Goal: Task Accomplishment & Management: Complete application form

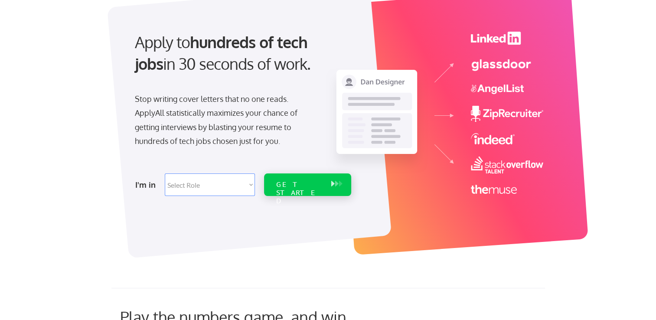
scroll to position [86, 0]
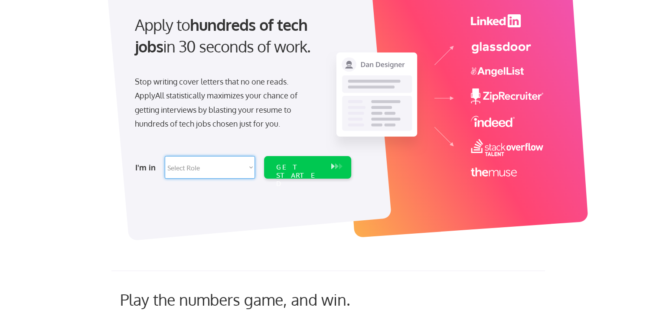
click at [250, 166] on select "Select Role Software Engineering Product Management Customer Success Sales UI/U…" at bounding box center [210, 167] width 90 height 23
select select ""engineering""
click at [165, 156] on select "Select Role Software Engineering Product Management Customer Success Sales UI/U…" at bounding box center [210, 167] width 90 height 23
select select ""engineering""
click at [285, 174] on div "GET STARTED" at bounding box center [299, 167] width 55 height 23
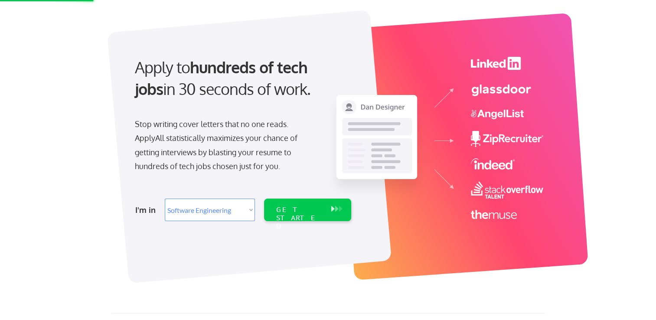
scroll to position [0, 0]
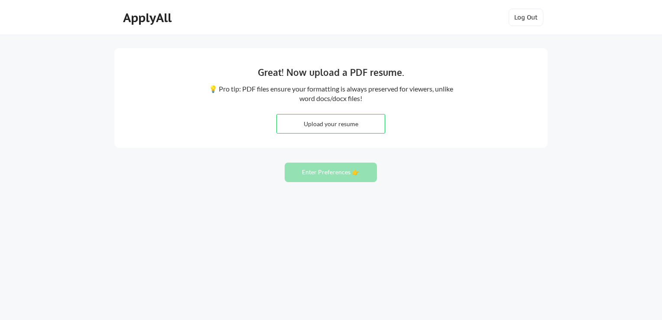
click at [343, 126] on input "file" at bounding box center [331, 123] width 108 height 19
type input "C:\fakepath\resume.pdf"
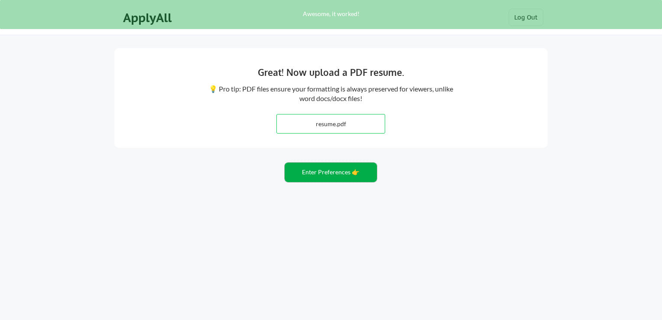
click at [331, 166] on button "Enter Preferences 👉" at bounding box center [331, 171] width 92 height 19
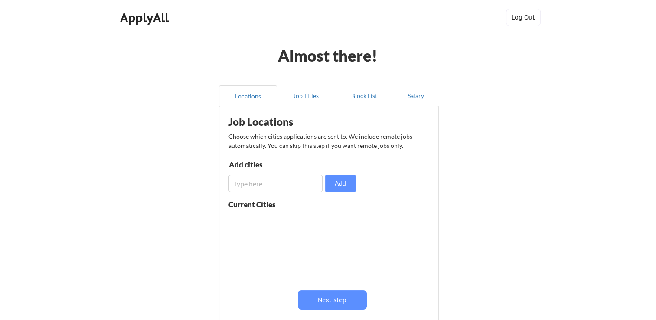
click at [280, 187] on input "input" at bounding box center [275, 183] width 94 height 17
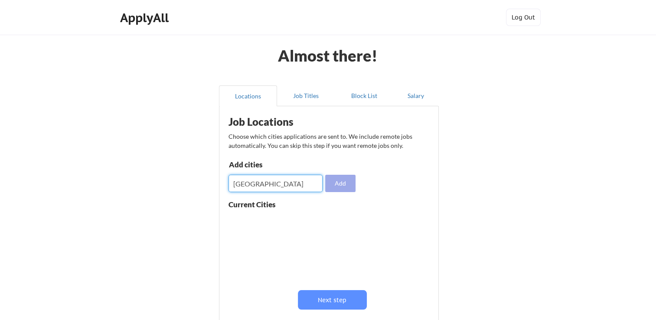
type input "[GEOGRAPHIC_DATA]"
click at [336, 188] on button "Add" at bounding box center [340, 183] width 30 height 17
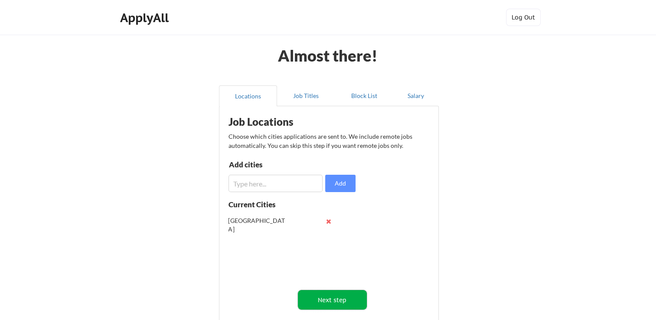
click at [334, 299] on button "Next step" at bounding box center [332, 299] width 69 height 19
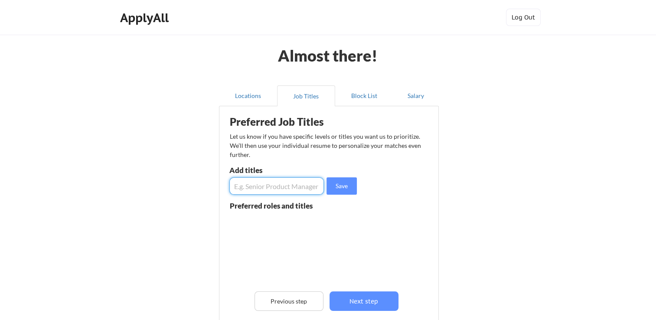
click at [282, 182] on input "input" at bounding box center [276, 185] width 94 height 17
type input "a"
type input "AI Engineer"
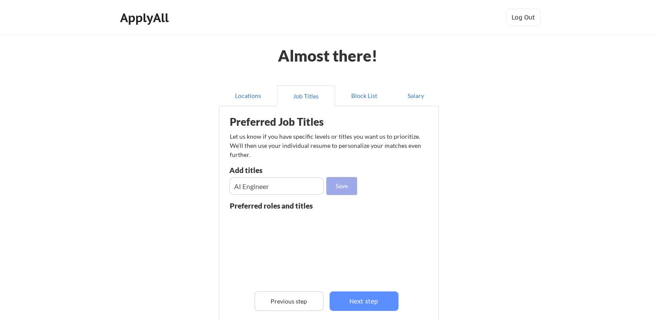
click at [341, 184] on button "Save" at bounding box center [341, 185] width 30 height 17
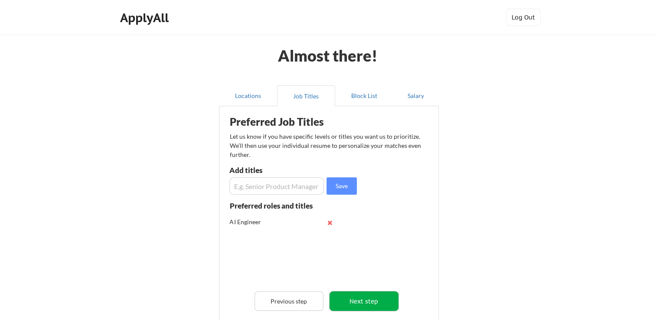
click at [373, 301] on button "Next step" at bounding box center [363, 300] width 69 height 19
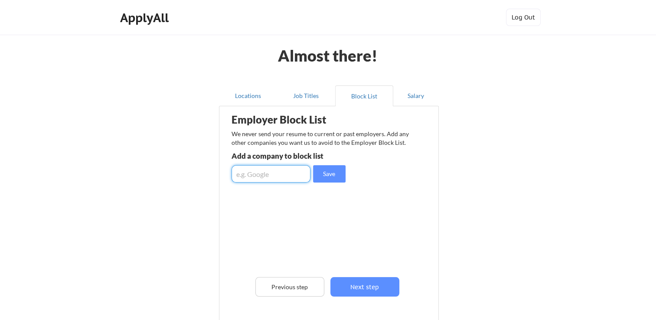
click at [267, 176] on input "input" at bounding box center [270, 173] width 79 height 17
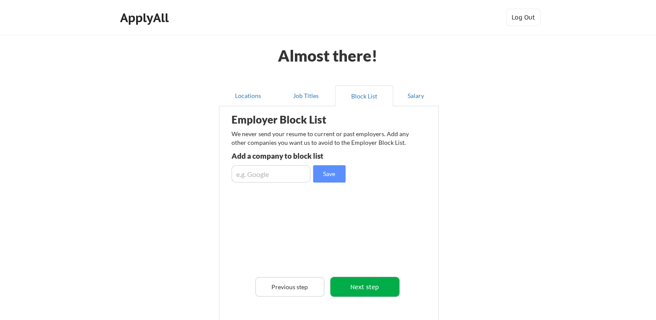
click at [354, 285] on button "Next step" at bounding box center [364, 286] width 69 height 19
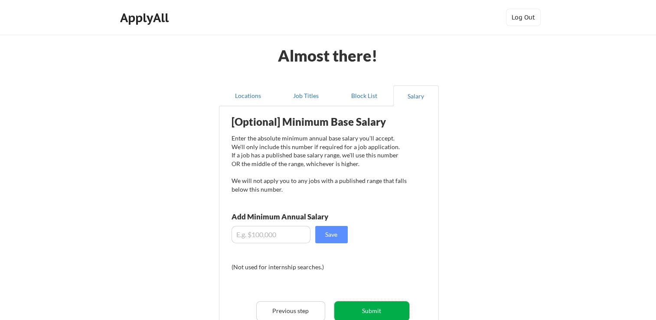
click at [364, 312] on button "Submit" at bounding box center [371, 310] width 75 height 19
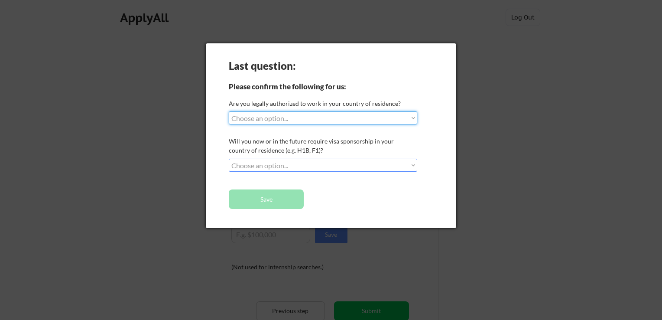
click at [263, 117] on select "Choose an option... Yes, I am a US Citizen Yes, I am a Canadian Citizen Yes, I …" at bounding box center [323, 117] width 188 height 13
select select ""no__i_am_not__yet__authorized""
click at [229, 111] on select "Choose an option... Yes, I am a US Citizen Yes, I am a Canadian Citizen Yes, I …" at bounding box center [323, 117] width 188 height 13
click at [290, 113] on select "Choose an option... Yes, I am a US Citizen Yes, I am a Canadian Citizen Yes, I …" at bounding box center [323, 117] width 188 height 13
click at [229, 111] on select "Choose an option... Yes, I am a US Citizen Yes, I am a Canadian Citizen Yes, I …" at bounding box center [323, 117] width 188 height 13
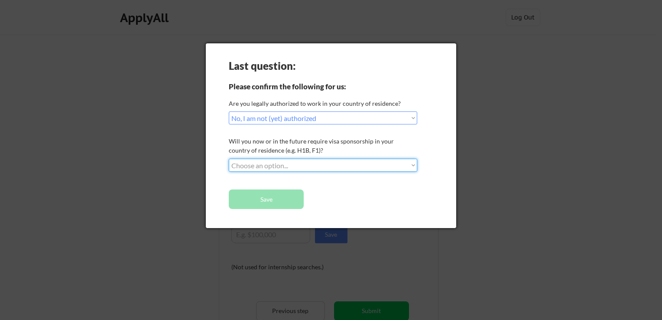
click at [293, 168] on select "Choose an option... No, I will not need sponsorship Yes, I will need sponsorship" at bounding box center [323, 165] width 188 height 13
select select ""yes__i_will_need_sponsorship""
click at [229, 159] on select "Choose an option... No, I will not need sponsorship Yes, I will need sponsorship" at bounding box center [323, 165] width 188 height 13
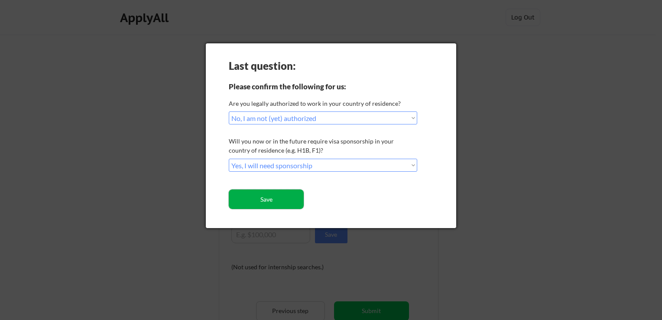
click at [270, 200] on button "Save" at bounding box center [266, 198] width 75 height 19
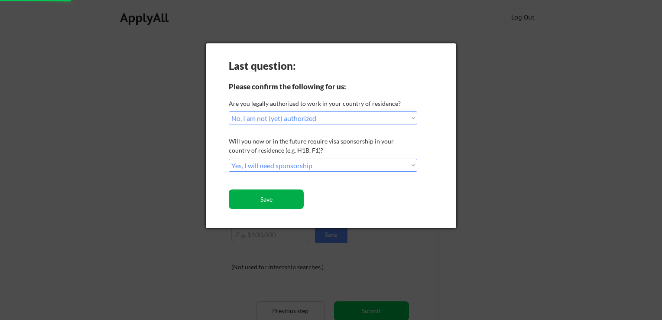
click at [270, 200] on button "Save" at bounding box center [266, 198] width 75 height 19
